Goal: Transaction & Acquisition: Purchase product/service

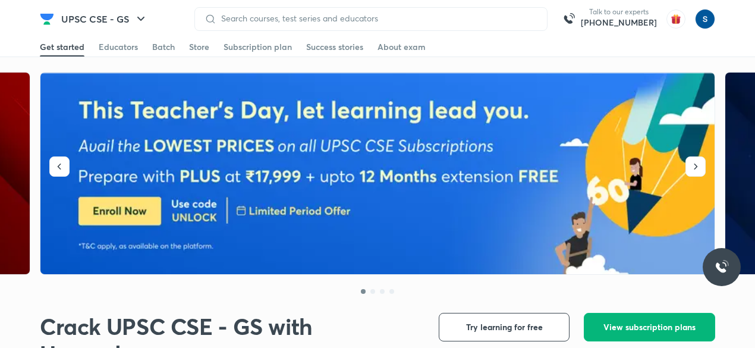
click at [645, 328] on span "View subscription plans" at bounding box center [649, 327] width 92 height 12
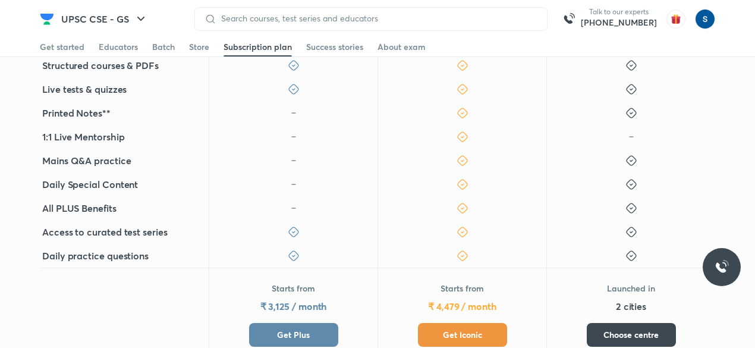
scroll to position [417, 0]
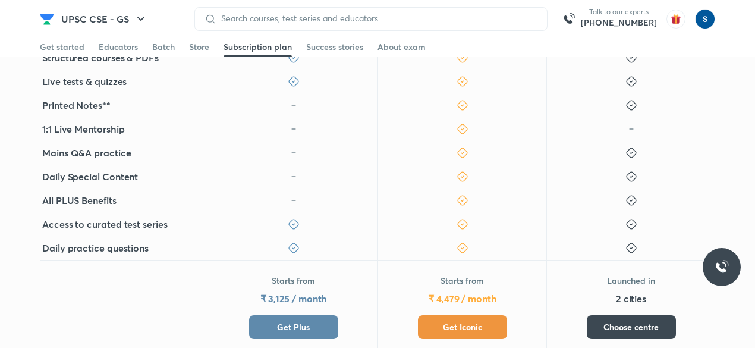
click at [481, 316] on button "Get Iconic" at bounding box center [462, 327] width 89 height 24
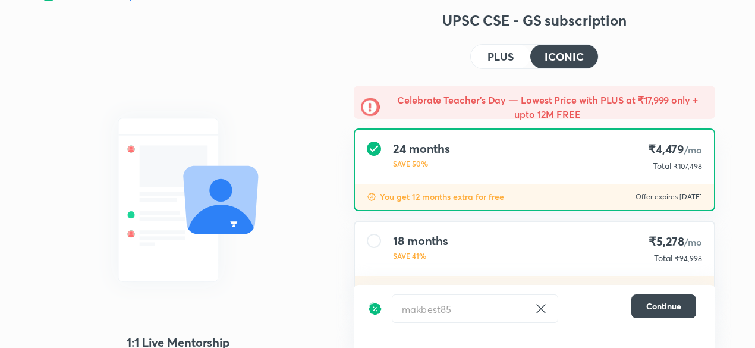
scroll to position [64, 0]
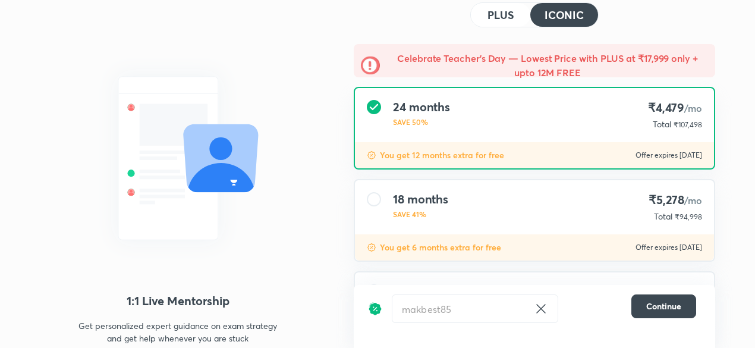
click at [591, 222] on div "18 months SAVE 41% ₹5,278 /mo Total ₹94,998" at bounding box center [534, 207] width 359 height 54
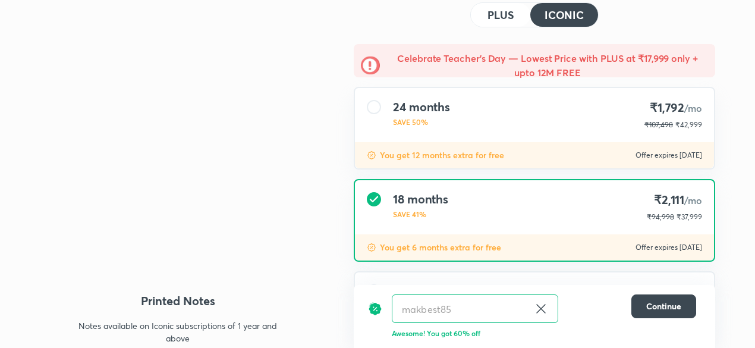
click at [539, 308] on icon at bounding box center [541, 308] width 14 height 14
click at [529, 308] on input "text" at bounding box center [460, 309] width 137 height 28
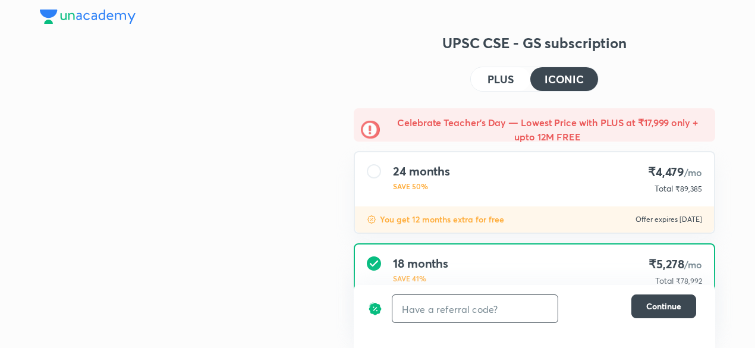
click at [539, 308] on input "text" at bounding box center [474, 309] width 165 height 28
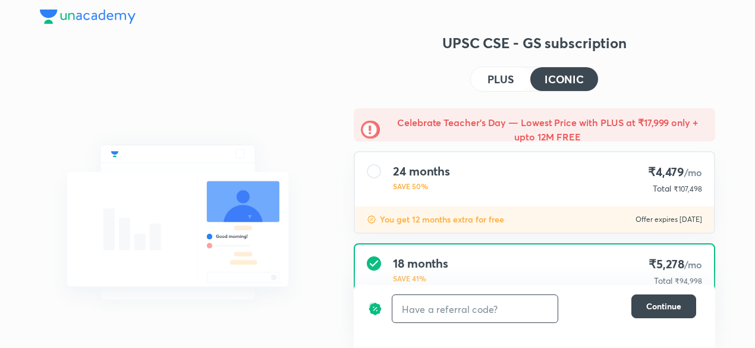
type input "U"
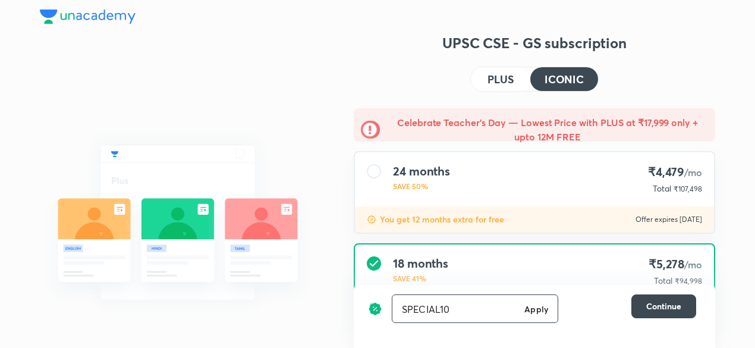
type input "SPECIAL10"
click at [538, 310] on h6 "Apply" at bounding box center [536, 309] width 24 height 12
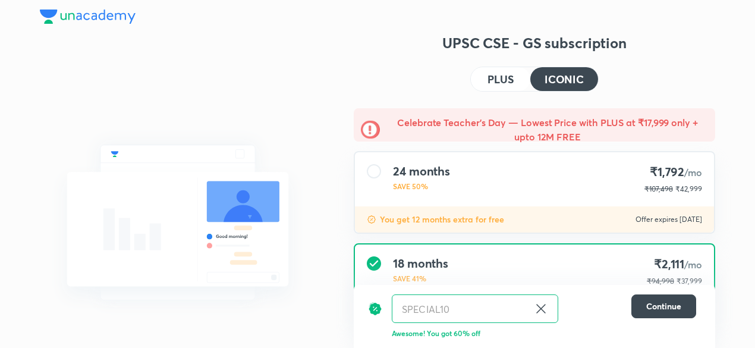
click at [300, 179] on img at bounding box center [178, 222] width 276 height 207
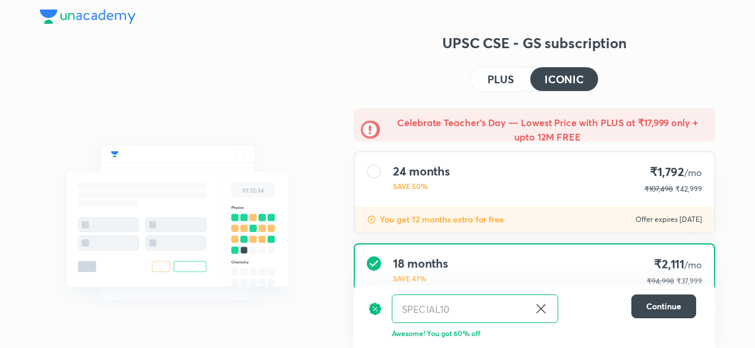
click at [506, 86] on button "PLUS" at bounding box center [500, 79] width 59 height 24
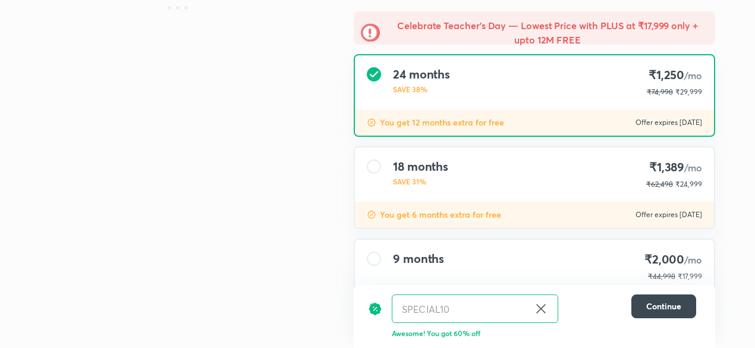
scroll to position [109, 0]
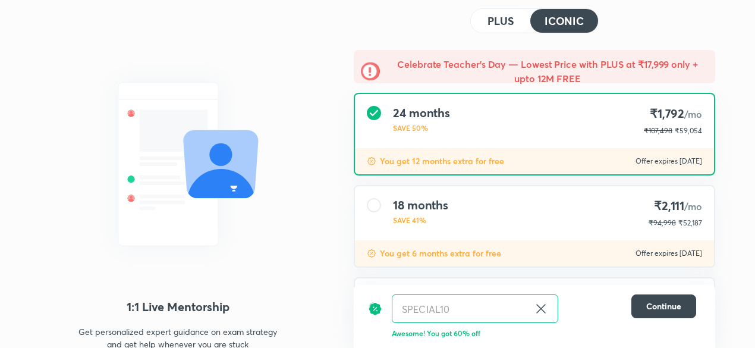
scroll to position [59, 0]
click at [564, 217] on div "18 months SAVE 41% ₹2,111 /mo ₹94,998 ₹38,340" at bounding box center [534, 212] width 359 height 54
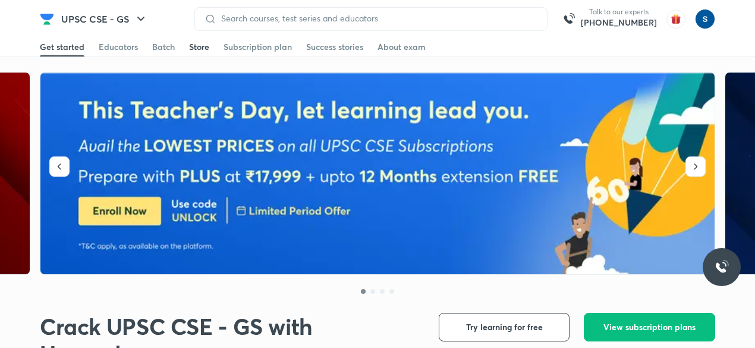
click at [197, 46] on div "Store" at bounding box center [199, 47] width 20 height 12
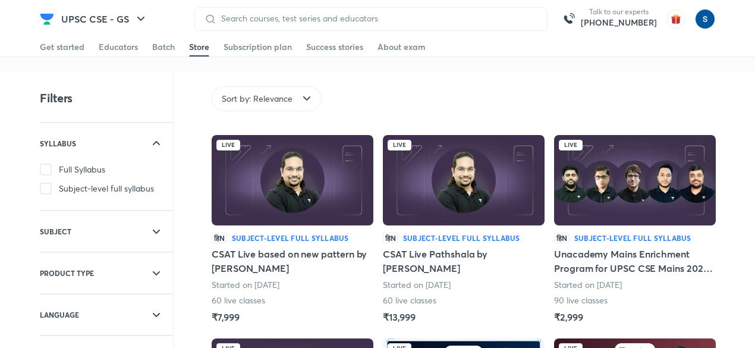
click at [601, 198] on img at bounding box center [635, 180] width 162 height 90
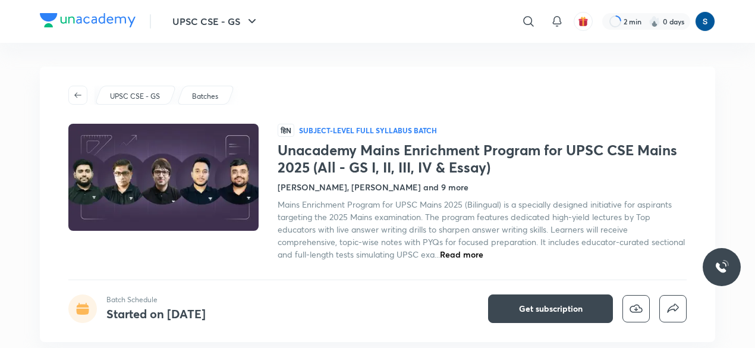
click at [465, 255] on span "Read more" at bounding box center [461, 253] width 43 height 11
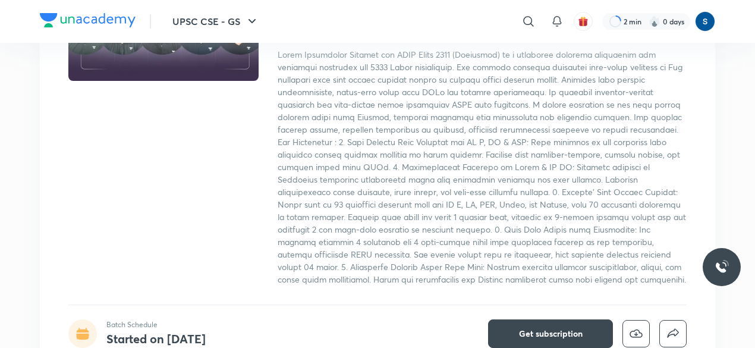
scroll to position [150, 0]
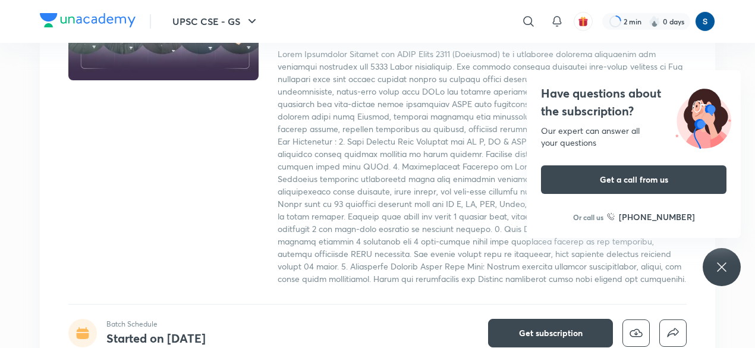
click at [733, 273] on div "Have questions about the subscription? Our expert can answer all your questions…" at bounding box center [722, 267] width 38 height 38
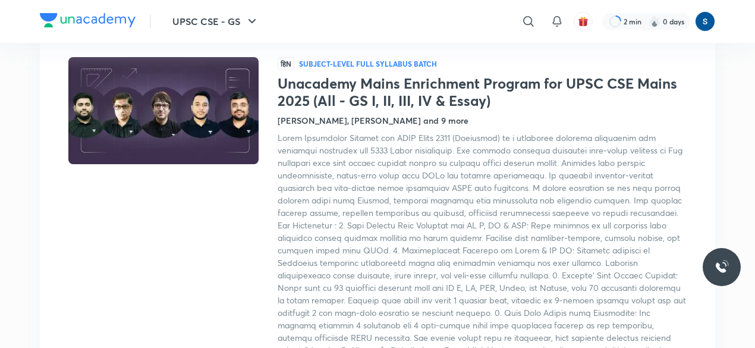
scroll to position [0, 0]
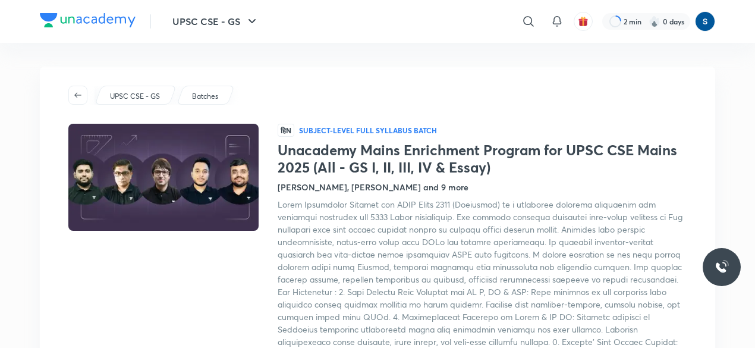
click at [125, 26] on img at bounding box center [88, 20] width 96 height 14
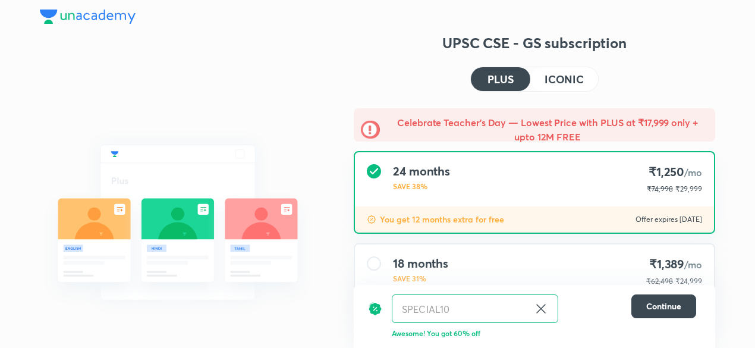
click at [125, 17] on img at bounding box center [88, 17] width 96 height 14
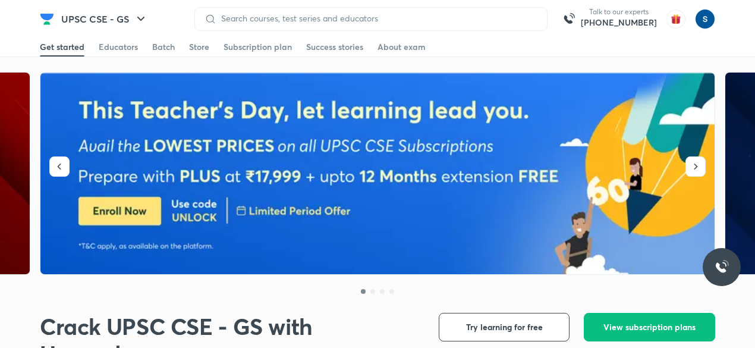
click at [203, 49] on div "Store" at bounding box center [199, 47] width 20 height 12
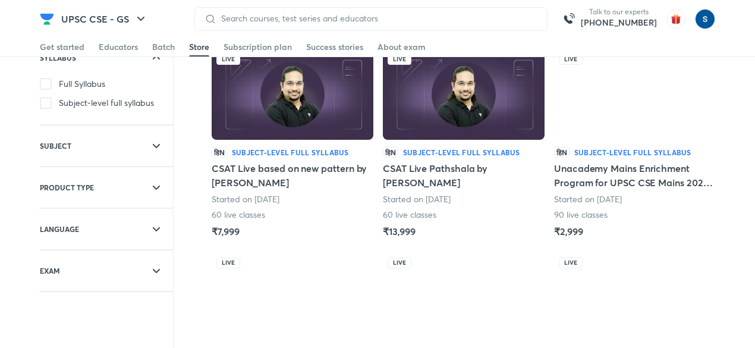
scroll to position [86, 0]
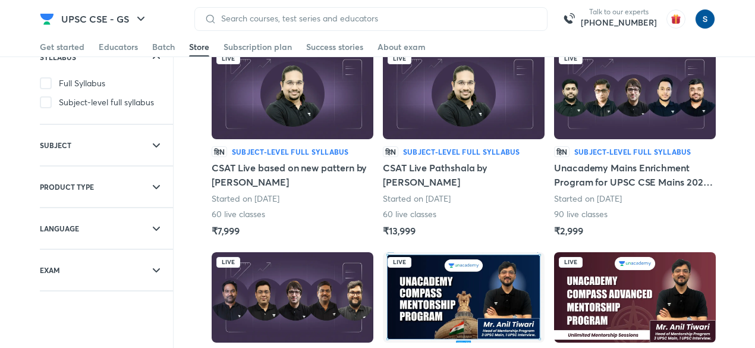
click at [634, 117] on img at bounding box center [635, 94] width 162 height 90
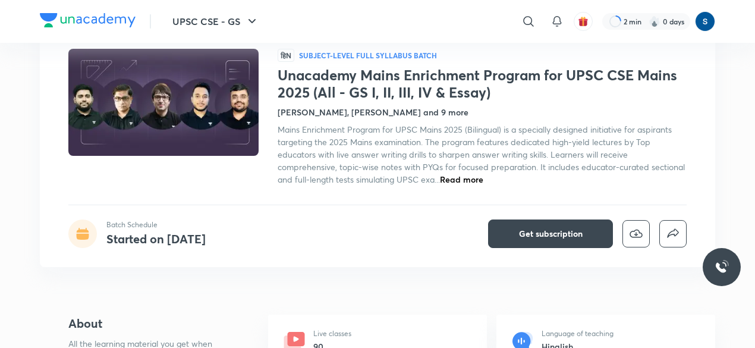
click at [458, 177] on span "Read more" at bounding box center [461, 179] width 43 height 11
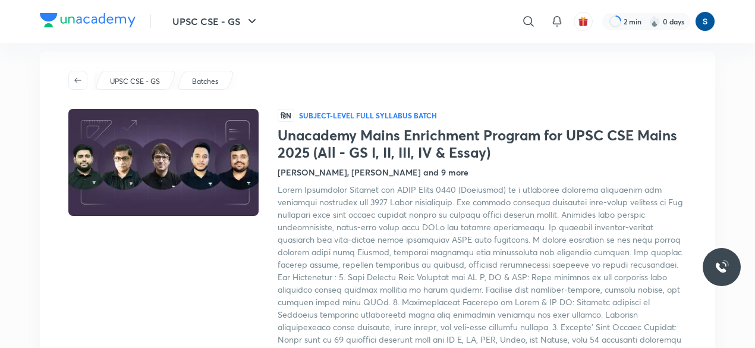
scroll to position [18, 0]
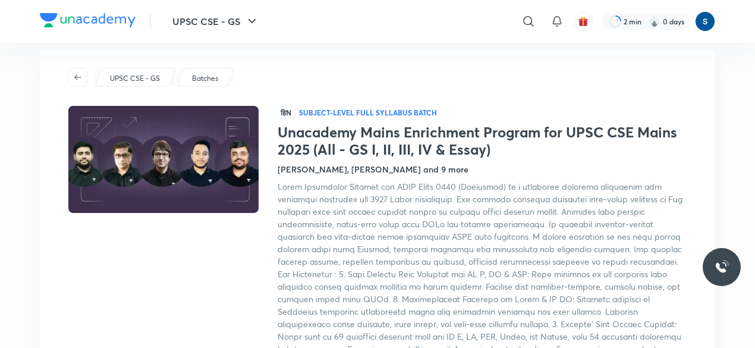
click at [71, 18] on img at bounding box center [88, 20] width 96 height 14
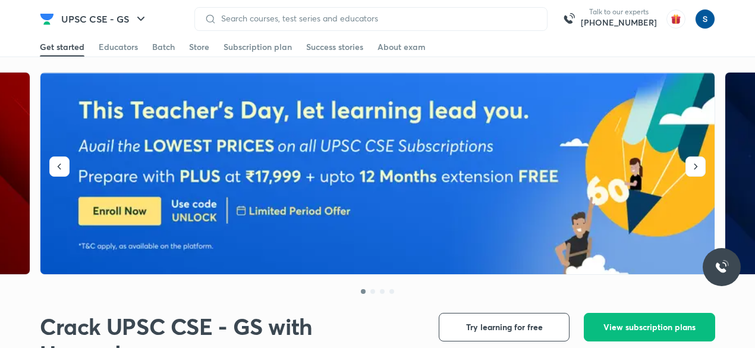
click at [210, 43] on div "Get started Educators Batch Store Subscription plan Success stories About exam" at bounding box center [377, 46] width 675 height 19
click at [202, 45] on div "Store" at bounding box center [199, 47] width 20 height 12
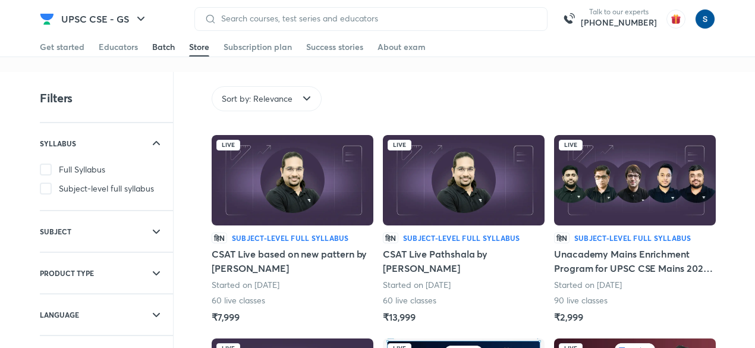
click at [152, 49] on div "Batch" at bounding box center [163, 47] width 23 height 12
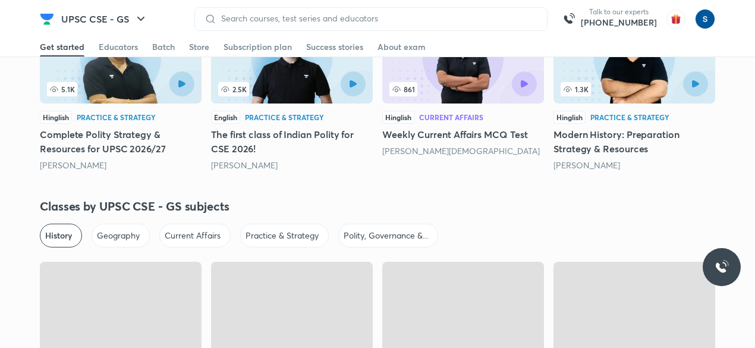
scroll to position [2615, 0]
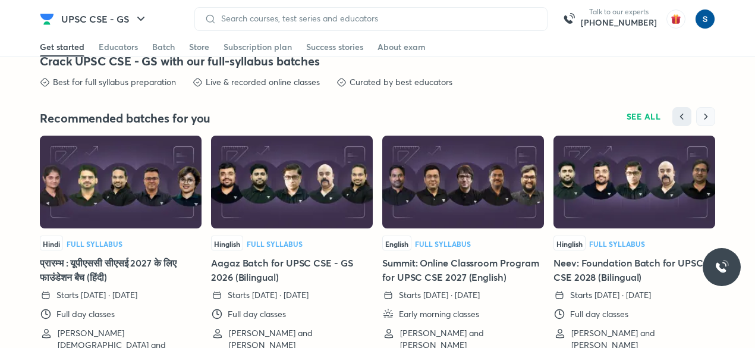
click at [712, 115] on button "button" at bounding box center [705, 116] width 19 height 19
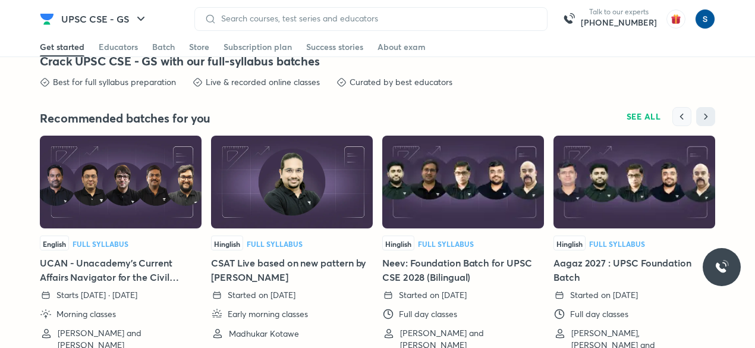
click at [687, 114] on icon "button" at bounding box center [682, 117] width 12 height 12
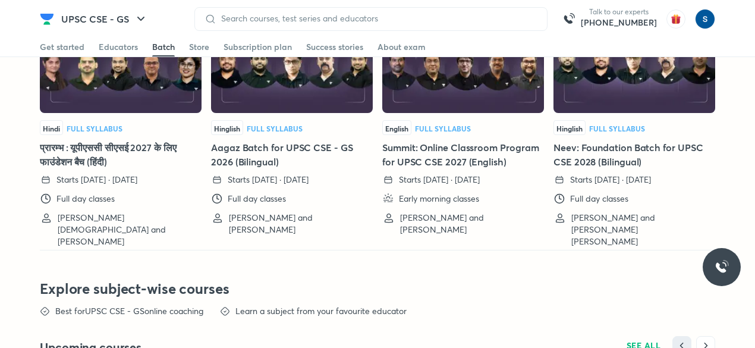
scroll to position [2754, 0]
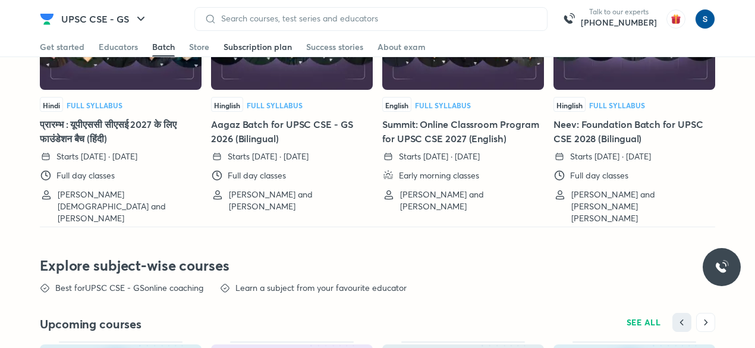
click at [265, 44] on div "Subscription plan" at bounding box center [257, 47] width 68 height 12
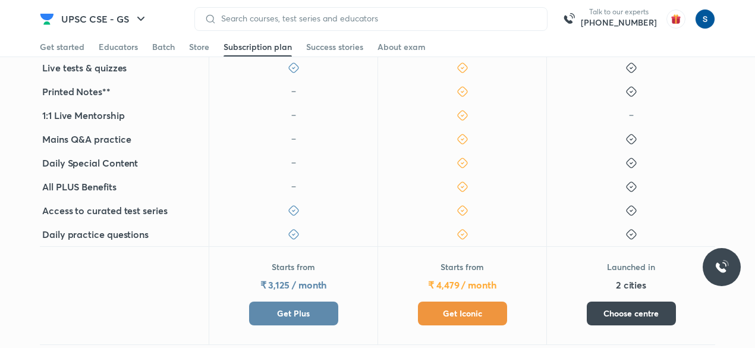
scroll to position [435, 0]
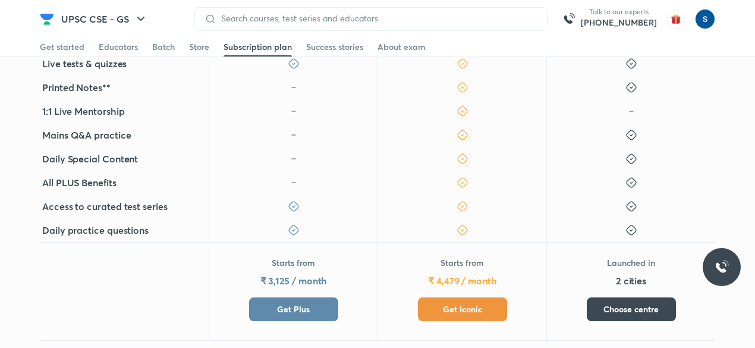
click at [322, 303] on button "Get Plus" at bounding box center [293, 309] width 89 height 24
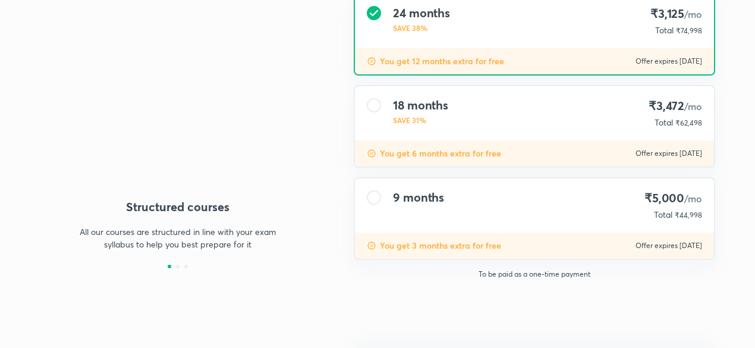
type input "makbest85"
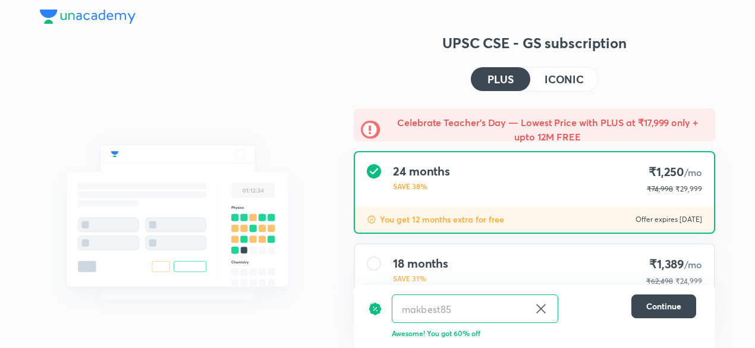
click at [89, 18] on img at bounding box center [88, 17] width 96 height 14
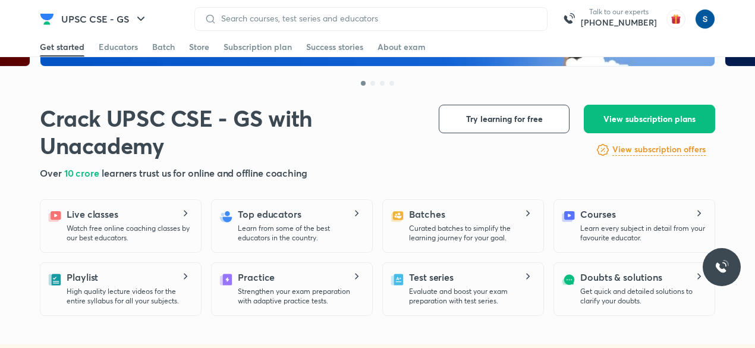
scroll to position [255, 0]
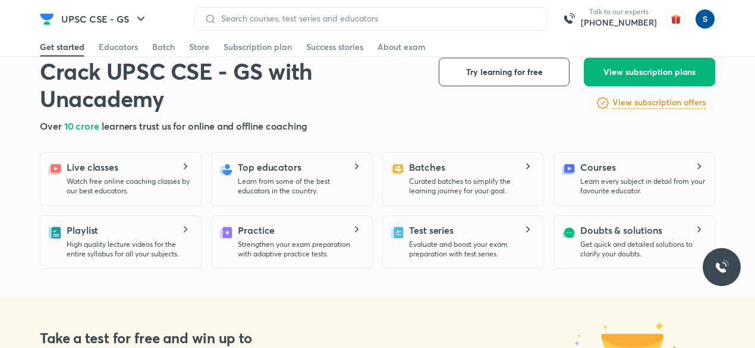
click at [622, 73] on span "View subscription plans" at bounding box center [649, 72] width 92 height 12
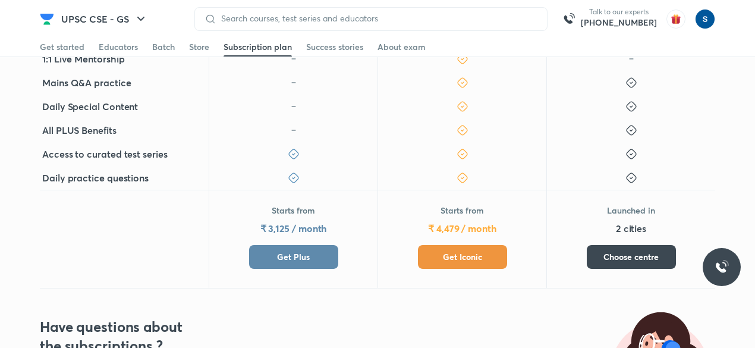
scroll to position [532, 0]
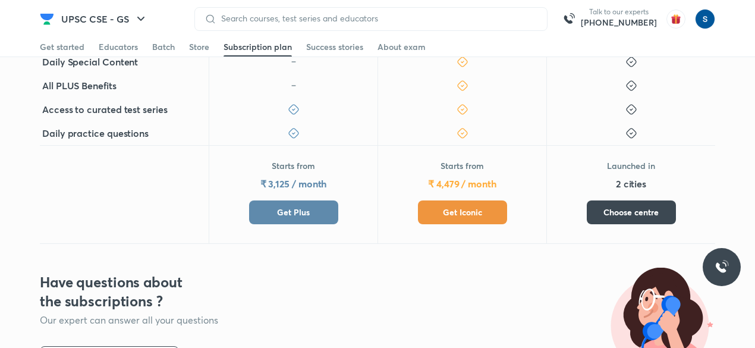
click at [480, 206] on span "Get Iconic" at bounding box center [462, 212] width 39 height 12
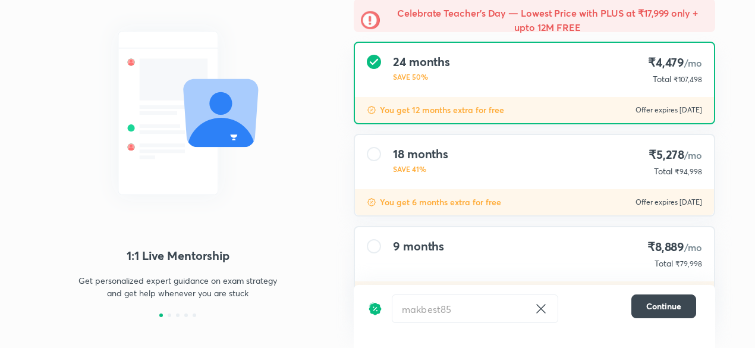
scroll to position [128, 0]
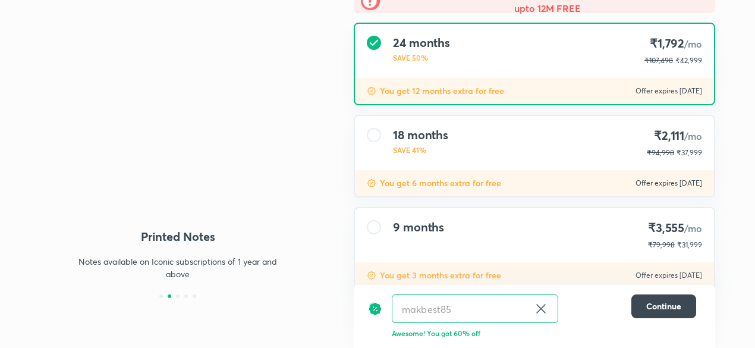
click at [472, 228] on div "9 months ₹3,555 /mo ₹79,998 ₹31,999" at bounding box center [534, 235] width 359 height 54
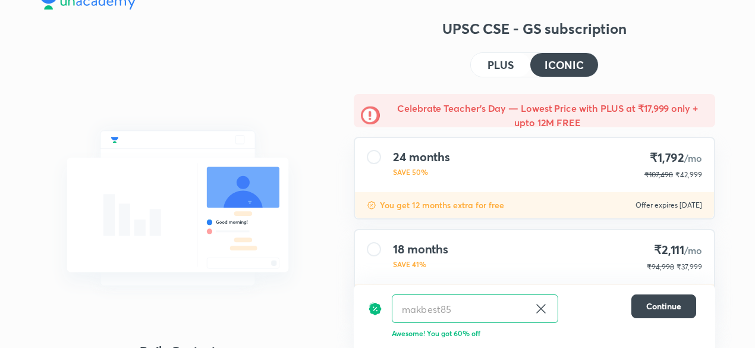
scroll to position [0, 0]
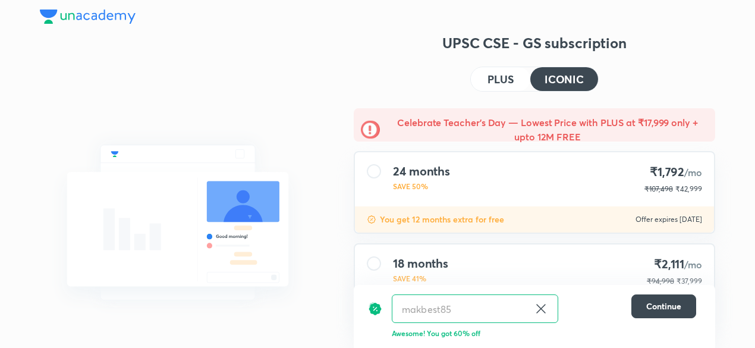
click at [89, 20] on img at bounding box center [88, 17] width 96 height 14
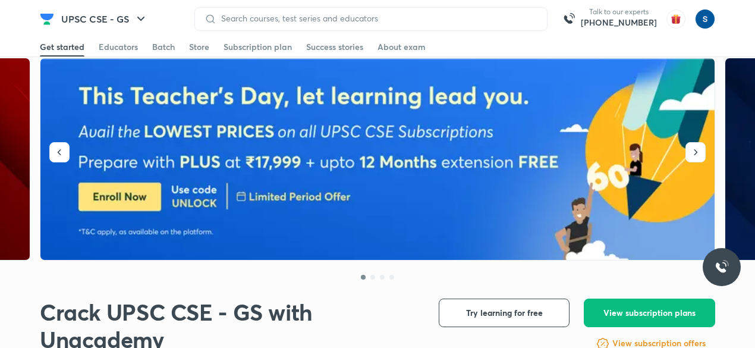
scroll to position [15, 0]
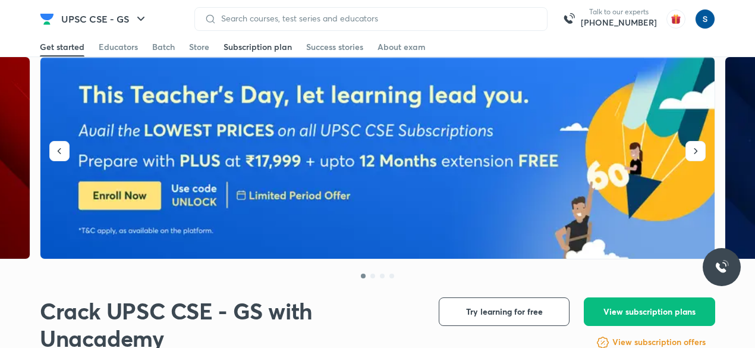
click at [272, 47] on div "Subscription plan" at bounding box center [257, 47] width 68 height 12
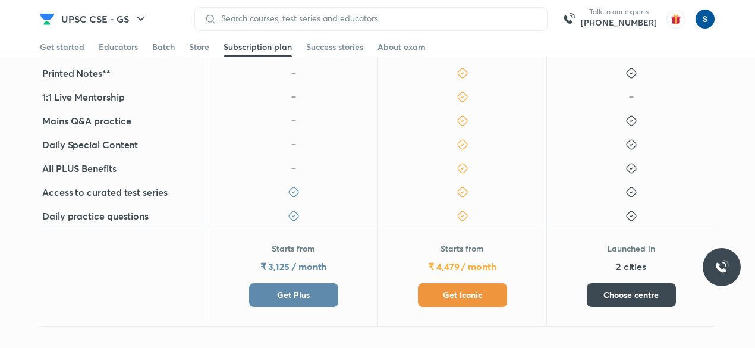
scroll to position [443, 0]
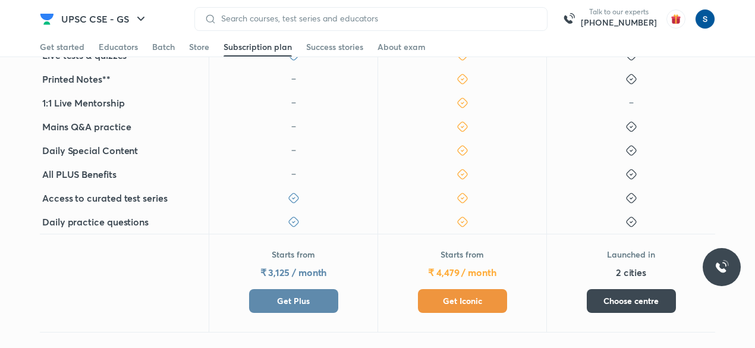
click at [451, 294] on button "Get Iconic" at bounding box center [462, 301] width 89 height 24
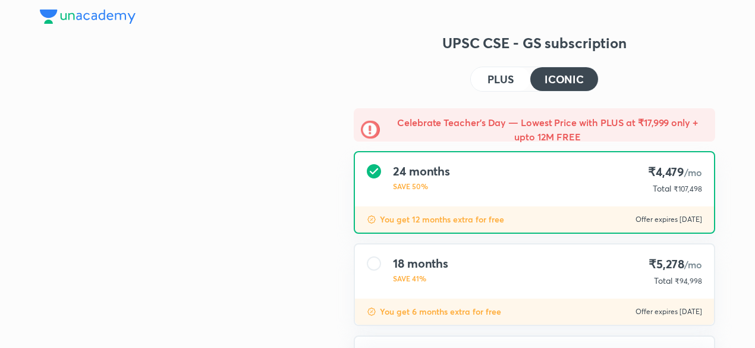
type input "makbest85"
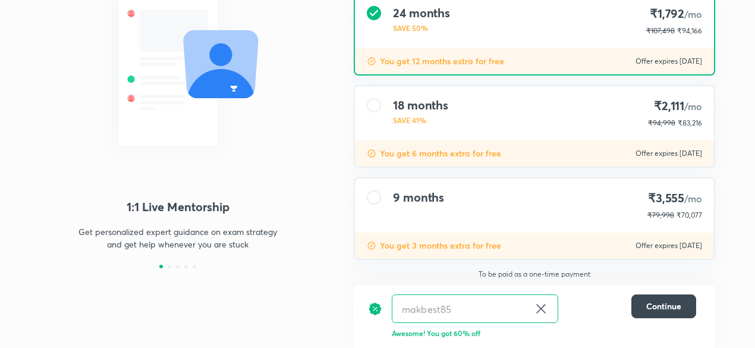
scroll to position [158, 0]
click at [464, 228] on div "9 months ₹3,555 /mo ₹79,998 ₹70,077" at bounding box center [534, 205] width 359 height 54
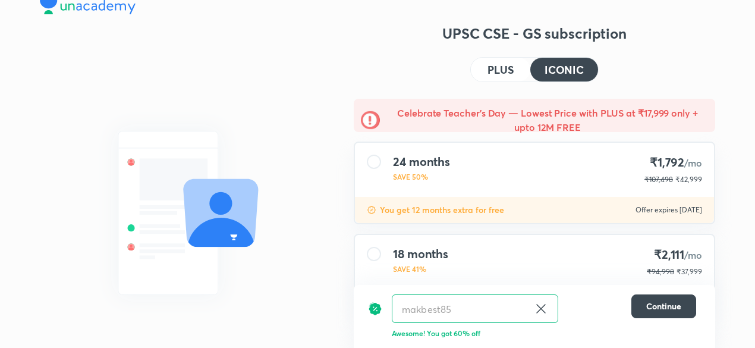
scroll to position [0, 0]
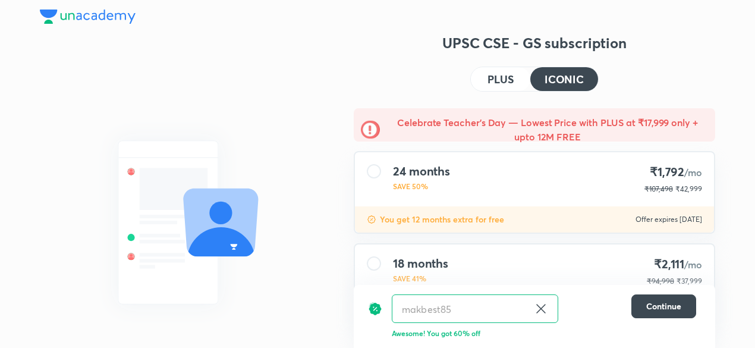
click at [65, 14] on img at bounding box center [88, 17] width 96 height 14
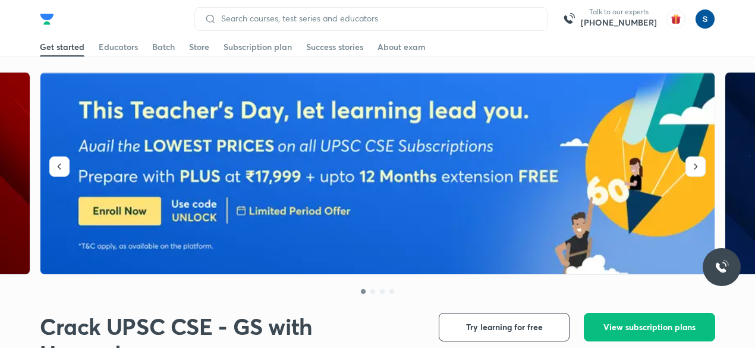
click at [270, 46] on div "Subscription plan" at bounding box center [257, 47] width 68 height 12
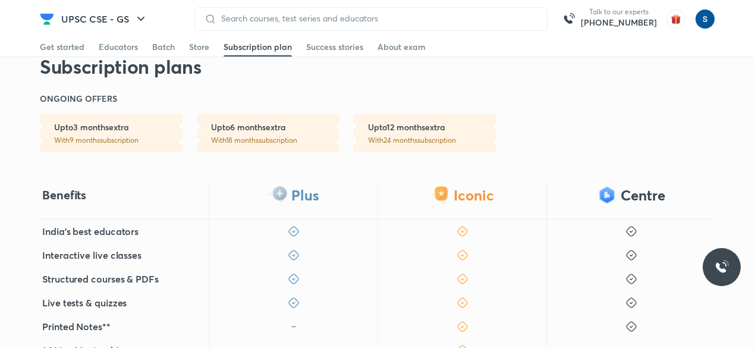
scroll to position [126, 0]
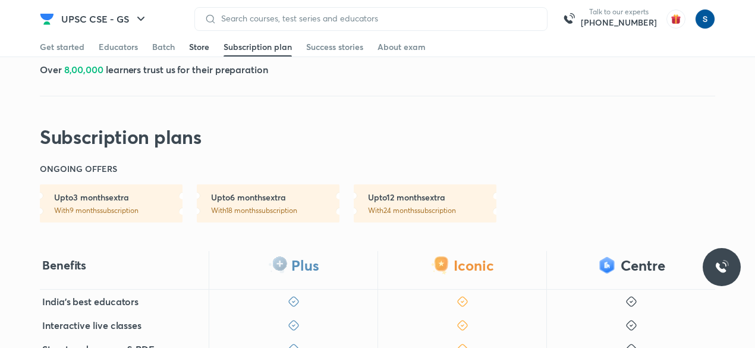
click at [204, 51] on div "Store" at bounding box center [199, 47] width 20 height 12
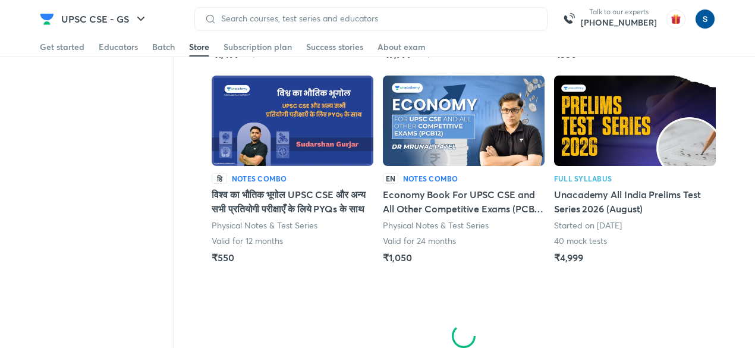
scroll to position [666, 0]
